Goal: Information Seeking & Learning: Find specific fact

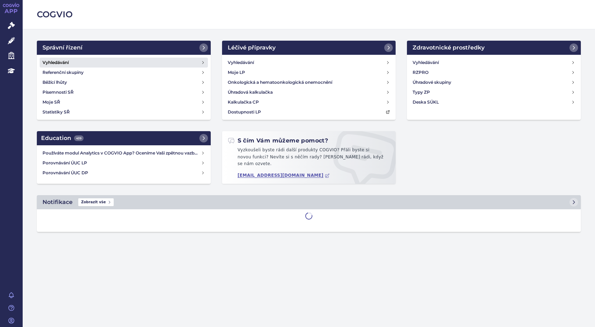
drag, startPoint x: 55, startPoint y: 62, endPoint x: 68, endPoint y: 65, distance: 13.0
click at [55, 63] on h4 "Vyhledávání" at bounding box center [55, 62] width 26 height 7
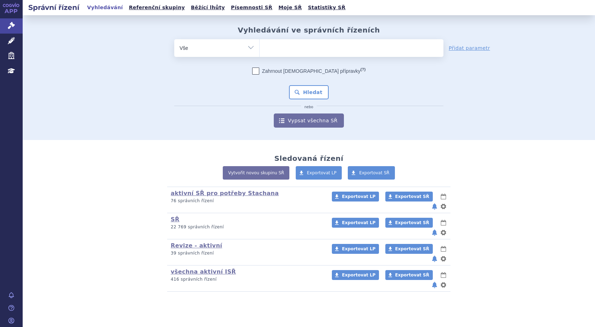
click at [278, 50] on ul at bounding box center [352, 46] width 184 height 15
click at [260, 50] on select at bounding box center [259, 48] width 0 height 18
type input "ry"
type input "ryb"
type input "rybre"
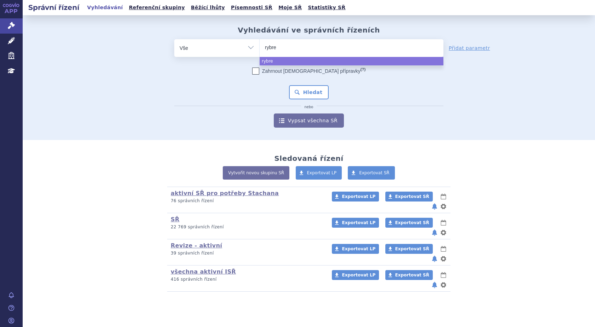
type input "rybrev"
type input "rybreva"
type input "rybrevan"
select select "rybrevan"
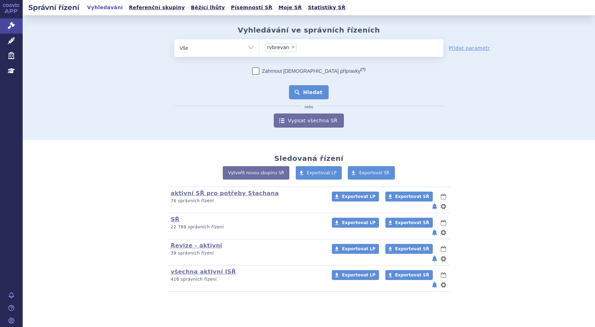
click at [319, 95] on button "Hledat" at bounding box center [309, 92] width 40 height 14
